Goal: Entertainment & Leisure: Consume media (video, audio)

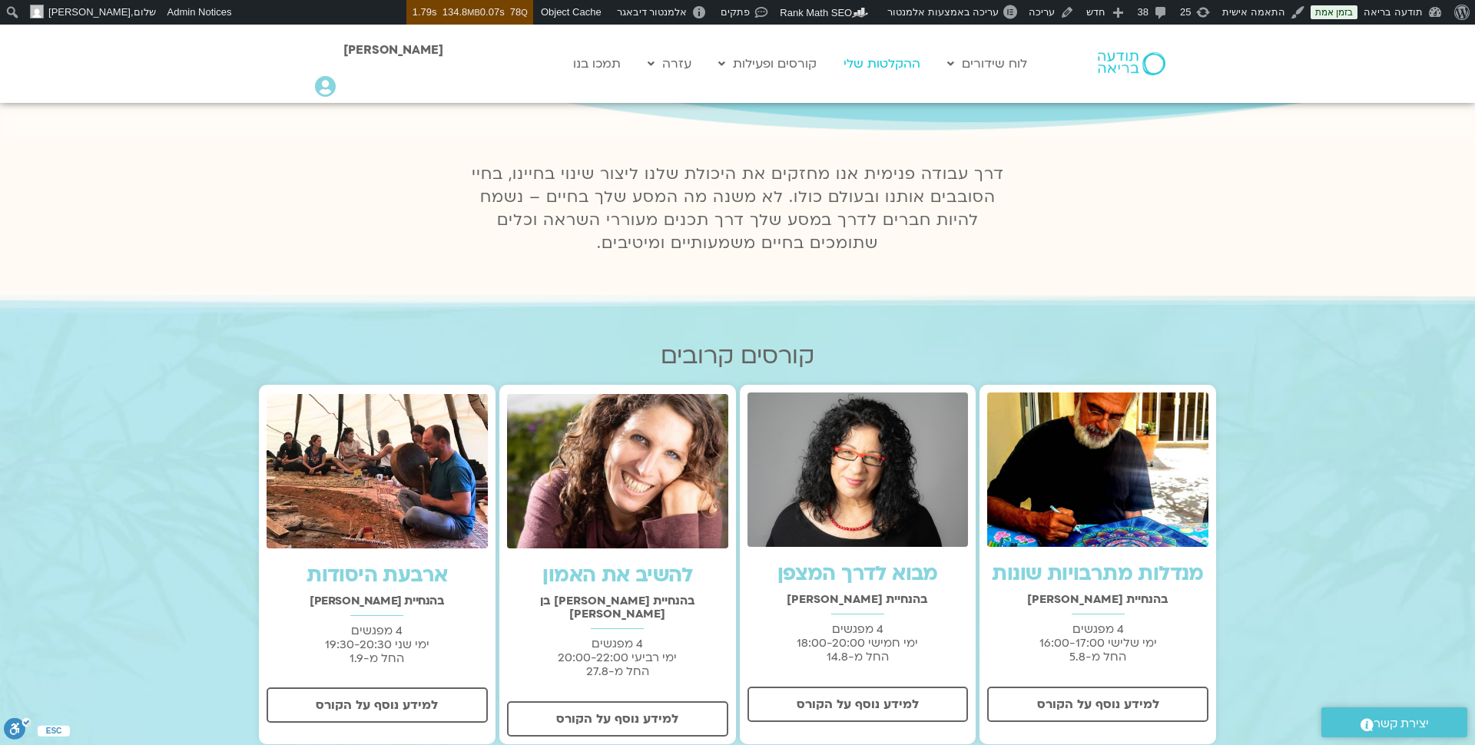
scroll to position [258, 0]
click at [891, 65] on link "ההקלטות שלי" at bounding box center [882, 63] width 92 height 29
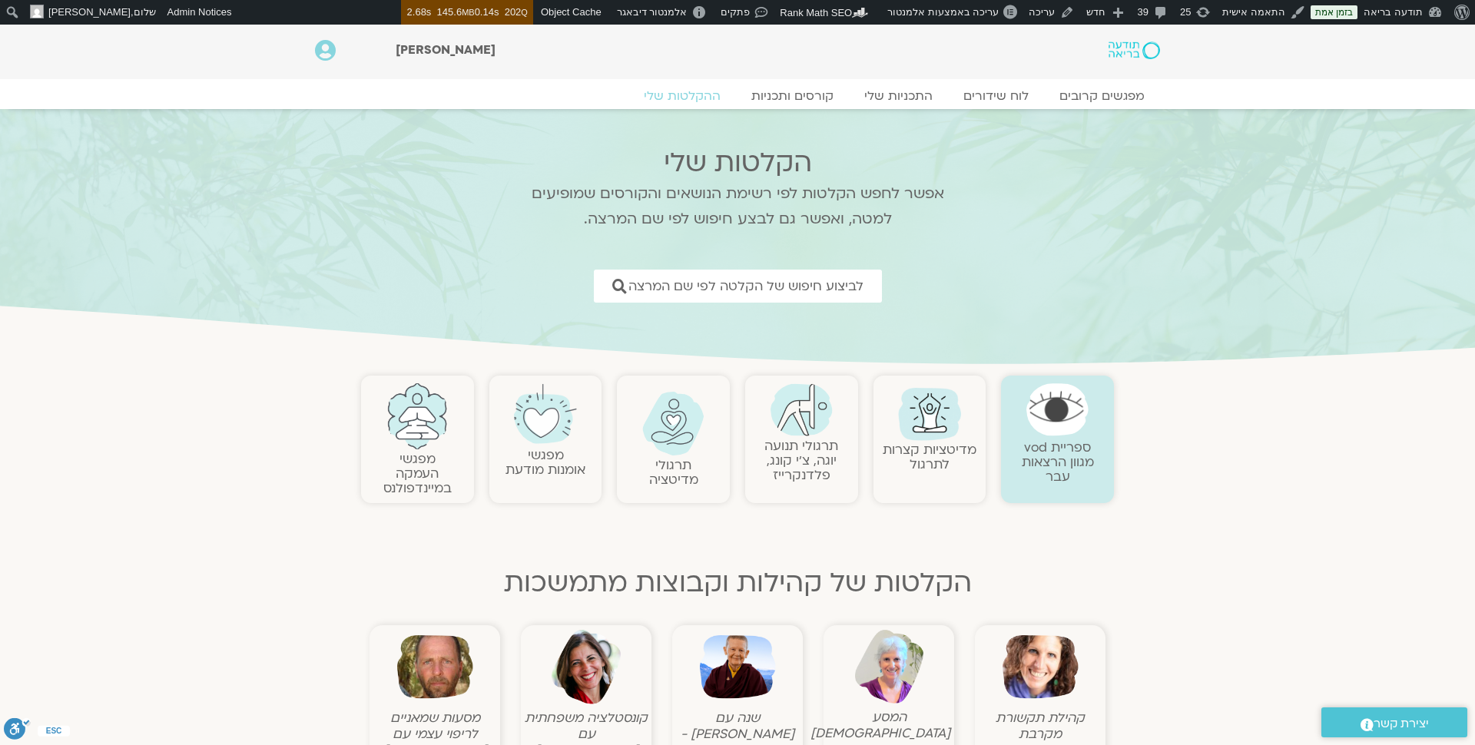
click at [674, 433] on img at bounding box center [673, 424] width 62 height 64
click at [675, 436] on img at bounding box center [673, 424] width 62 height 64
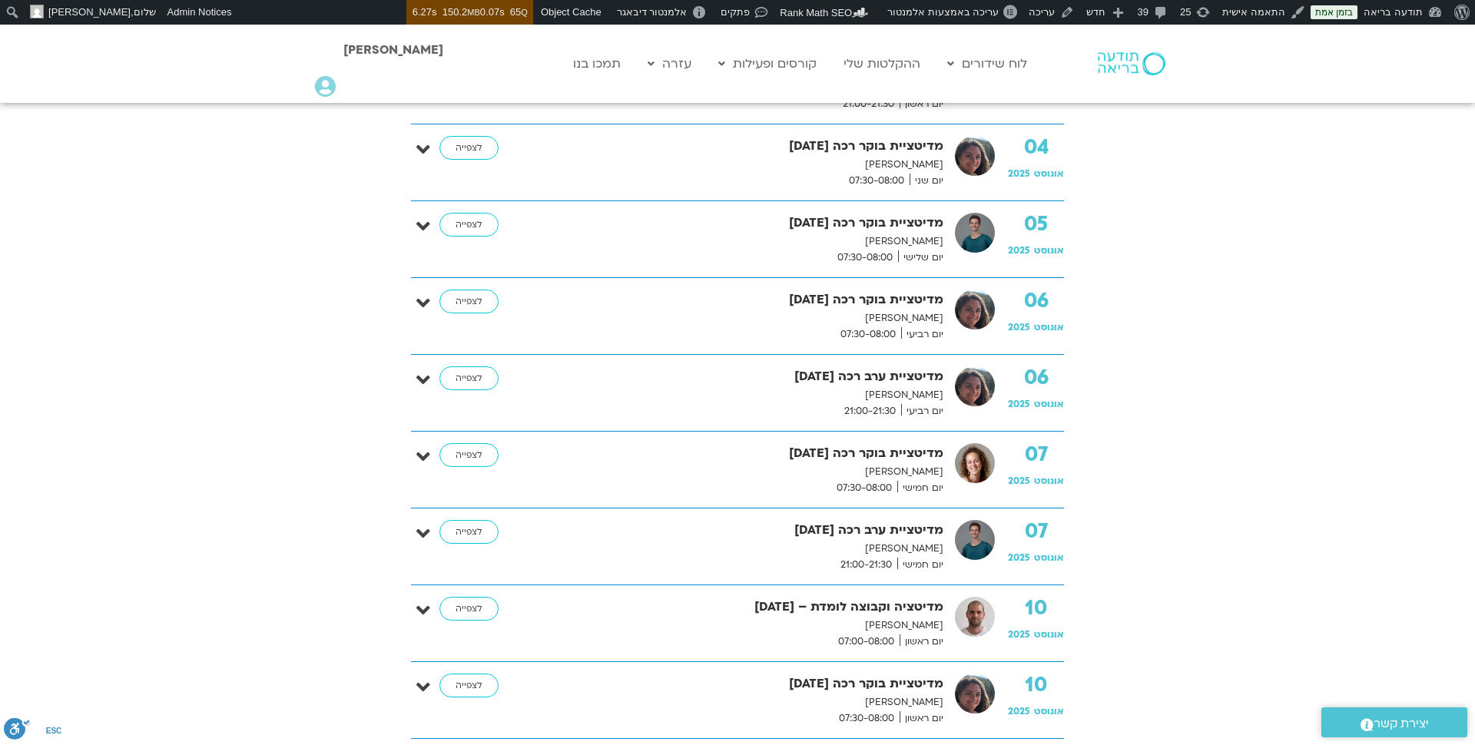
scroll to position [692, 0]
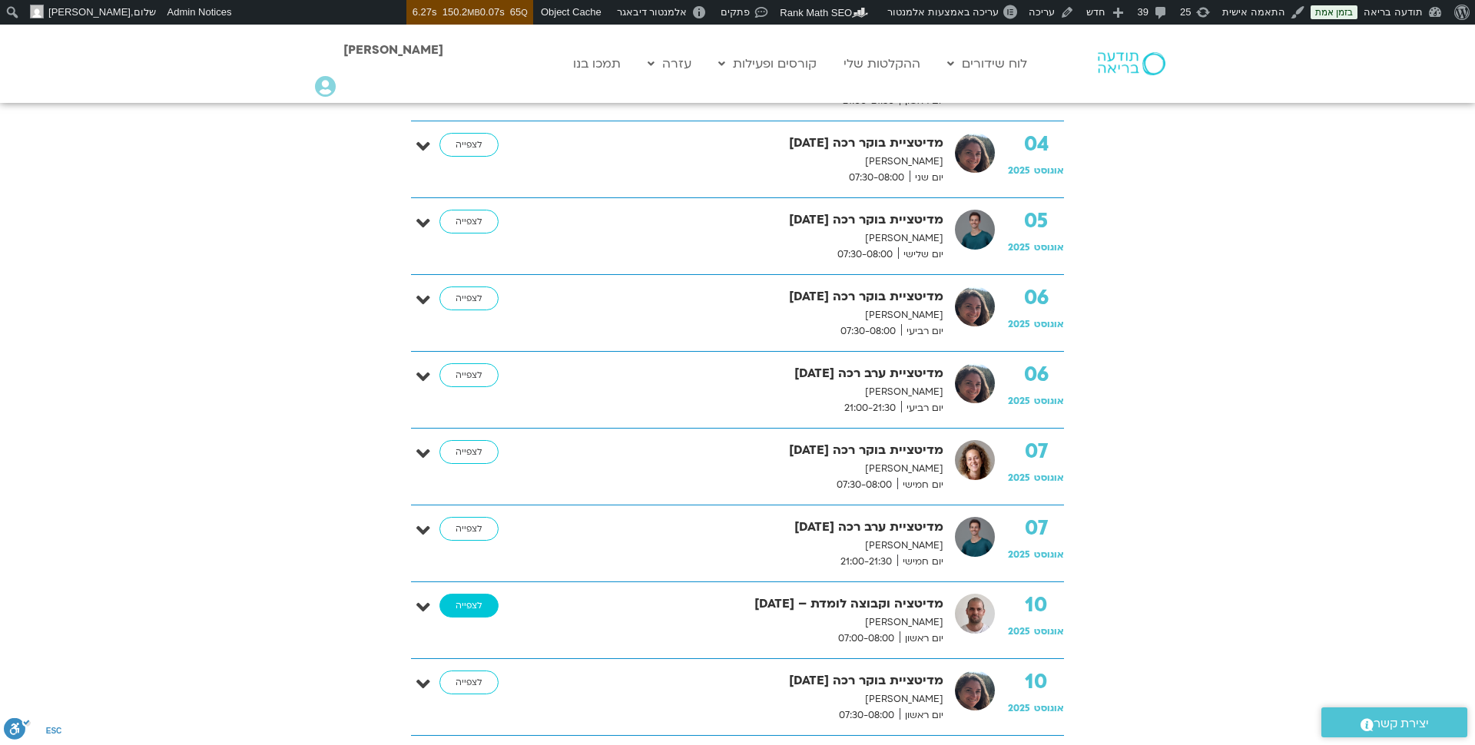
click at [472, 605] on link "לצפייה" at bounding box center [469, 606] width 59 height 25
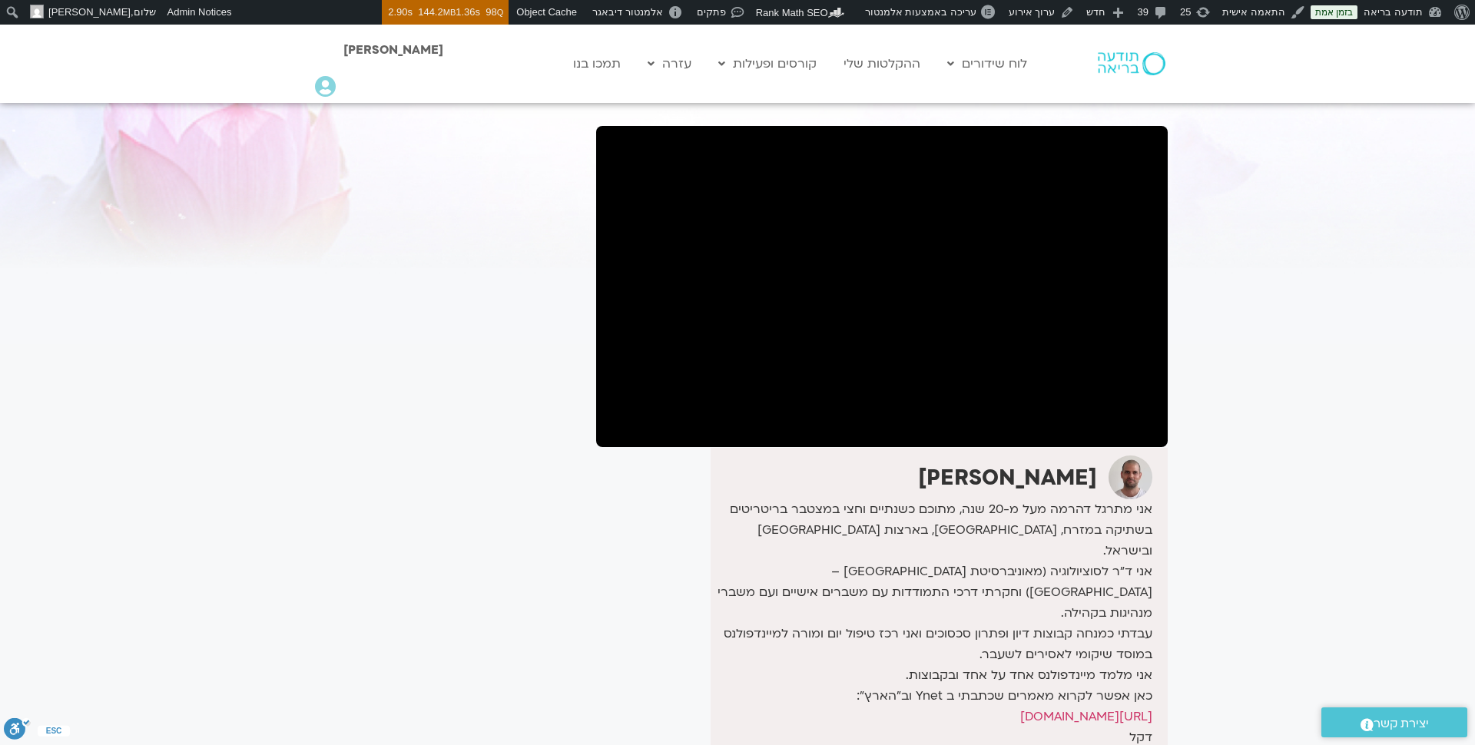
scroll to position [102, 0]
